Goal: Task Accomplishment & Management: Manage account settings

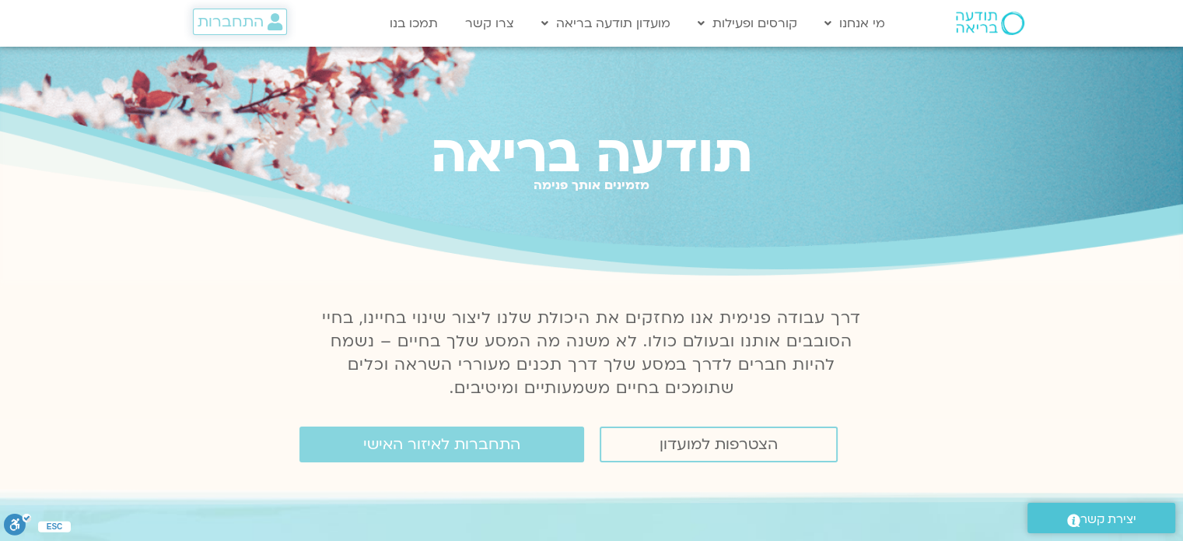
click at [223, 16] on span "התחברות" at bounding box center [231, 21] width 66 height 17
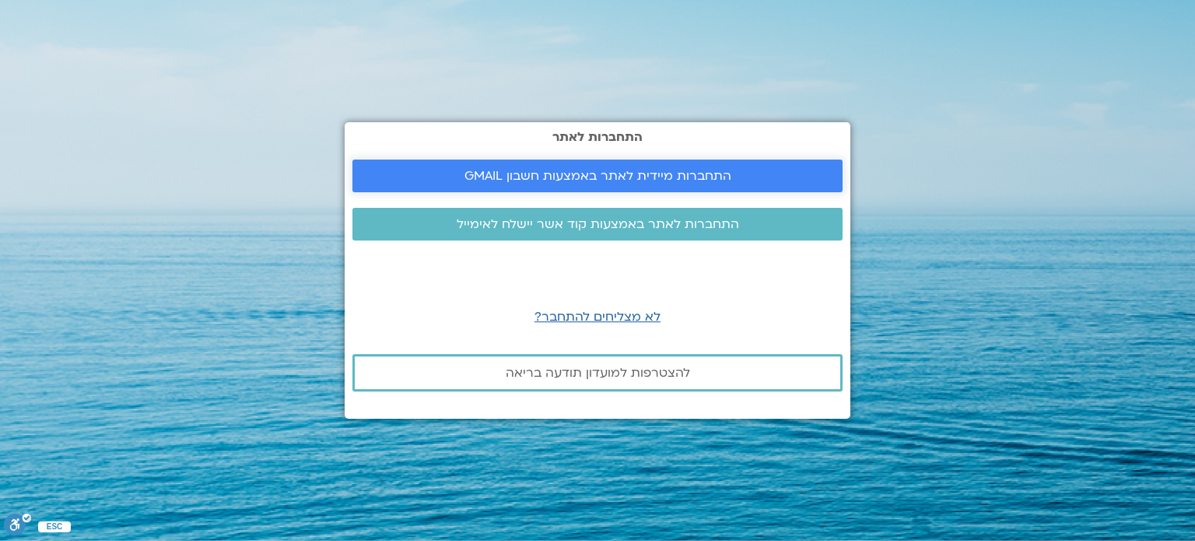
click at [628, 170] on span "התחברות מיידית לאתר באמצעות חשבון GMAIL" at bounding box center [597, 176] width 267 height 14
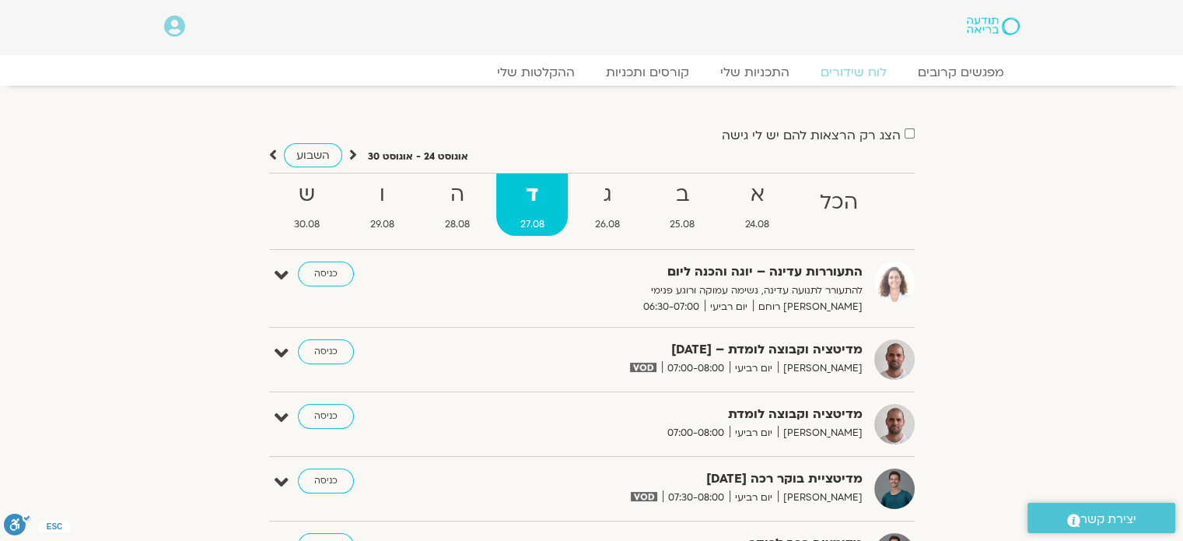
click at [175, 30] on icon at bounding box center [174, 27] width 21 height 22
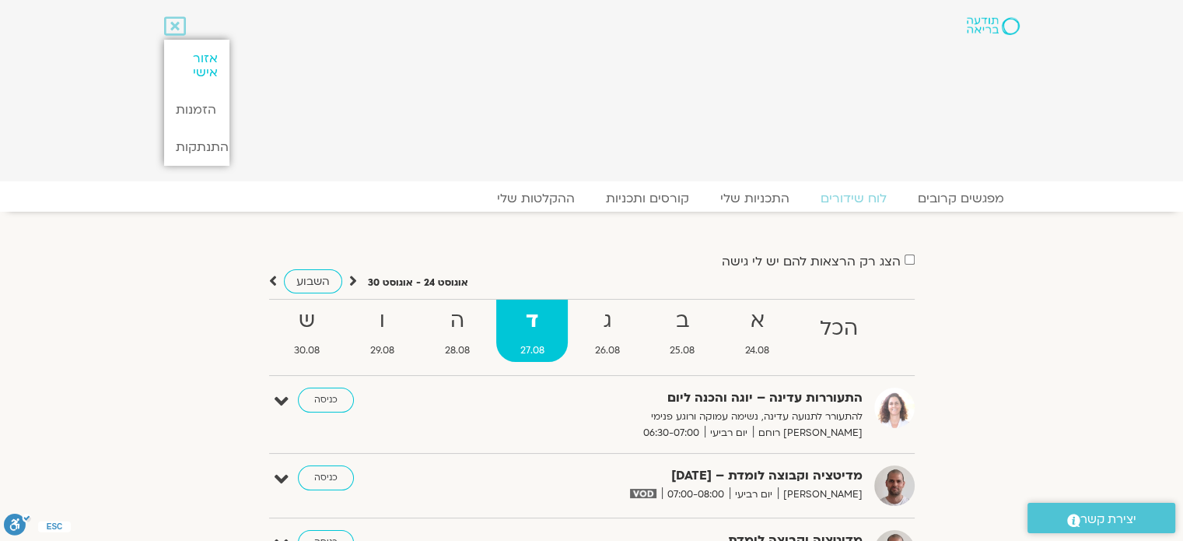
click at [196, 65] on link "אזור אישי" at bounding box center [196, 65] width 65 height 51
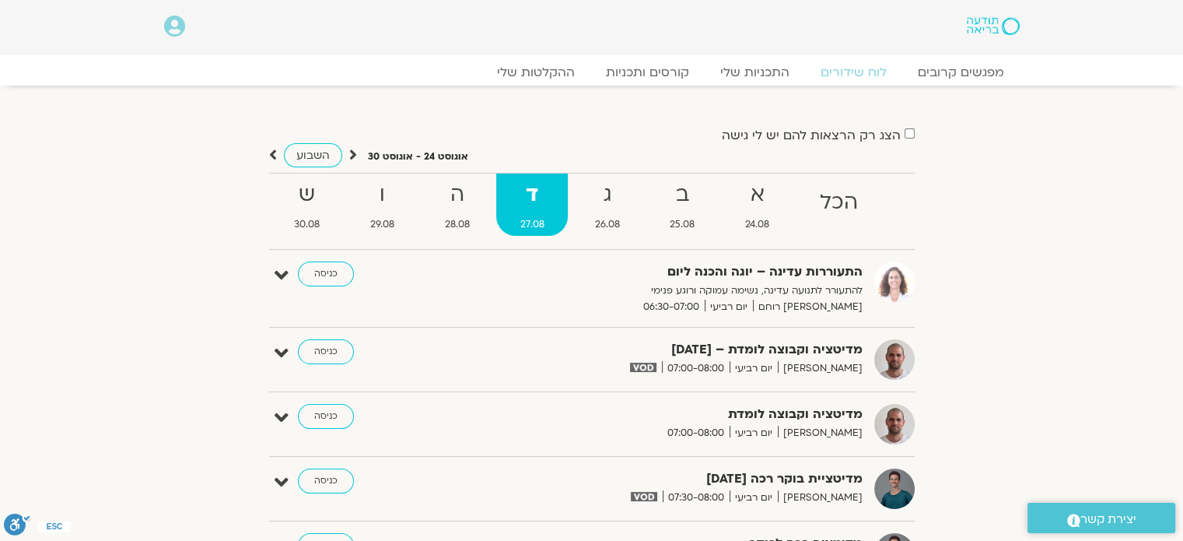
click at [169, 28] on icon at bounding box center [174, 27] width 21 height 22
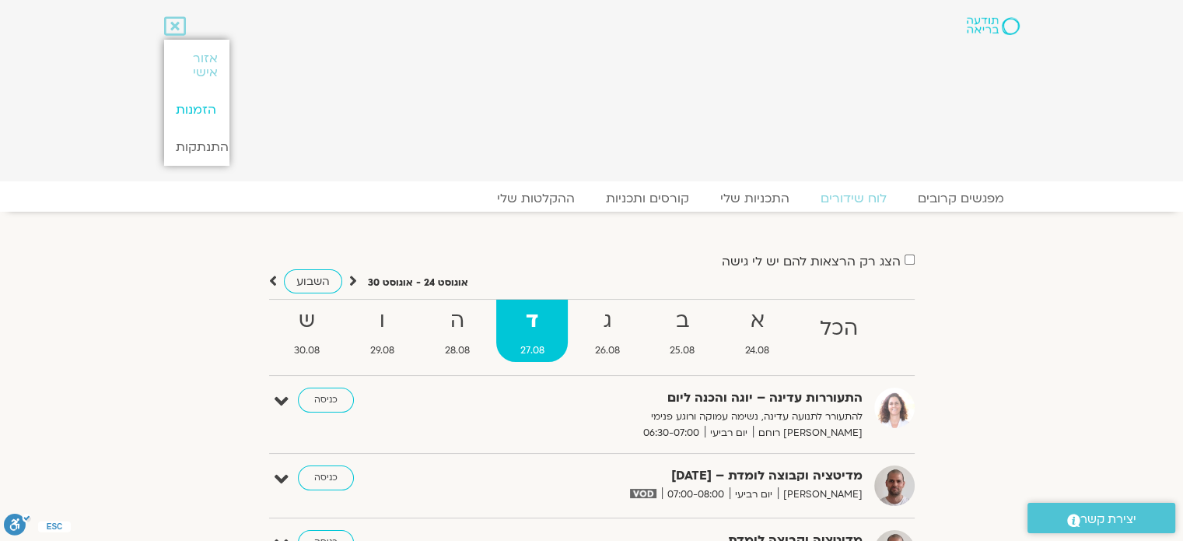
click at [208, 109] on link "הזמנות" at bounding box center [196, 109] width 65 height 37
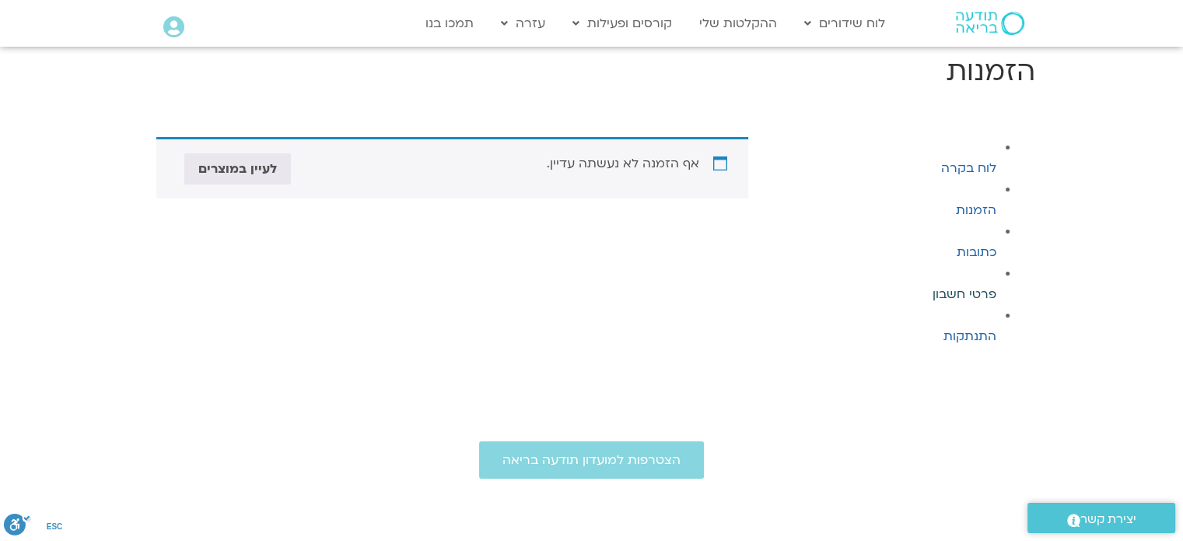
click at [955, 292] on link "פרטי חשבון" at bounding box center [964, 293] width 64 height 17
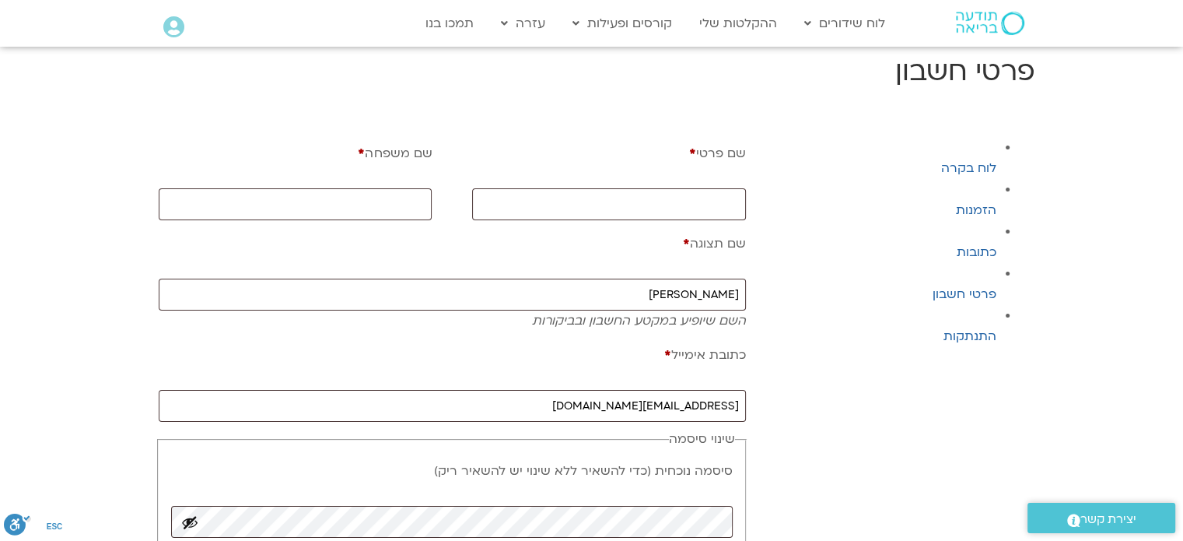
click at [824, 102] on main "פרטי חשבון לוח בקרה הזמנות כתובות פרטי חשבון התנתקות שם פרטי * שם משפחה * שם תצ…" at bounding box center [591, 419] width 1183 height 733
